Goal: Task Accomplishment & Management: Use online tool/utility

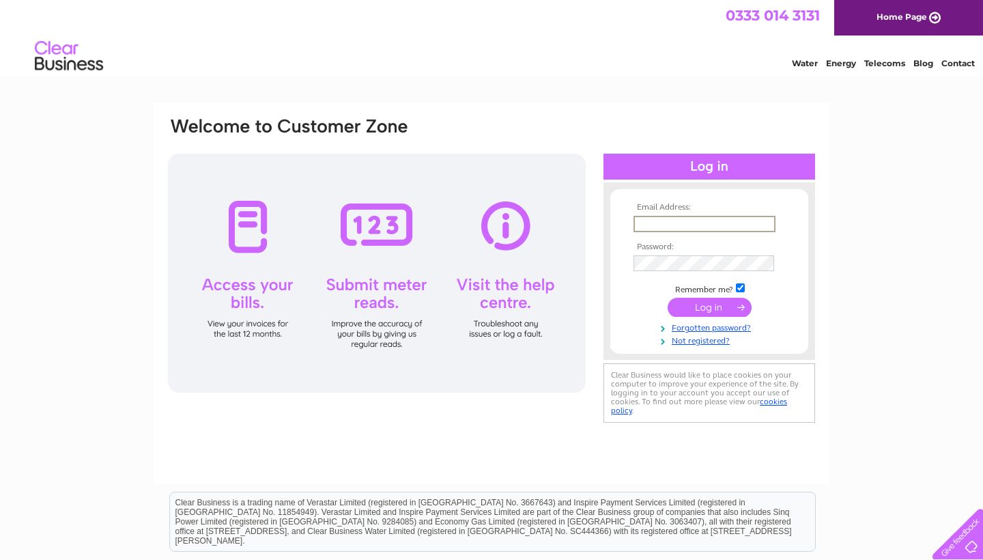
type input "lauramillarmakeup@gmail.com"
click at [709, 306] on input "submit" at bounding box center [710, 307] width 84 height 19
click at [724, 298] on input "submit" at bounding box center [710, 307] width 84 height 19
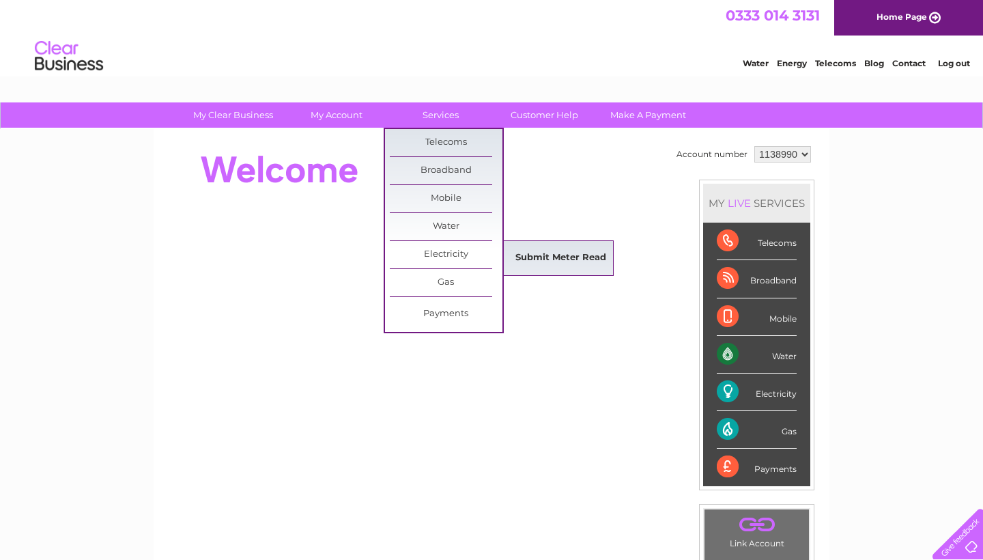
click at [563, 264] on link "Submit Meter Read" at bounding box center [561, 257] width 113 height 27
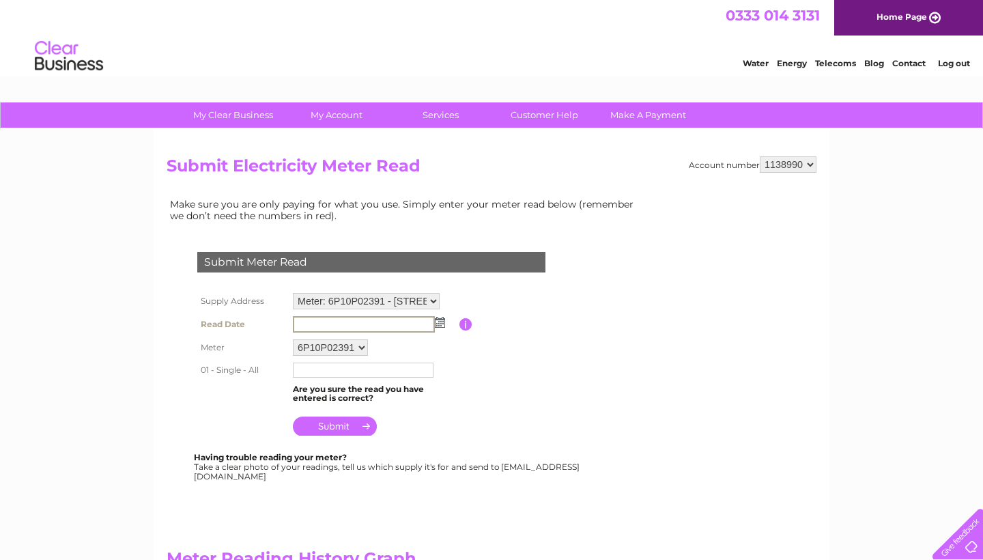
click at [367, 320] on input "text" at bounding box center [364, 324] width 142 height 16
